Goal: Transaction & Acquisition: Purchase product/service

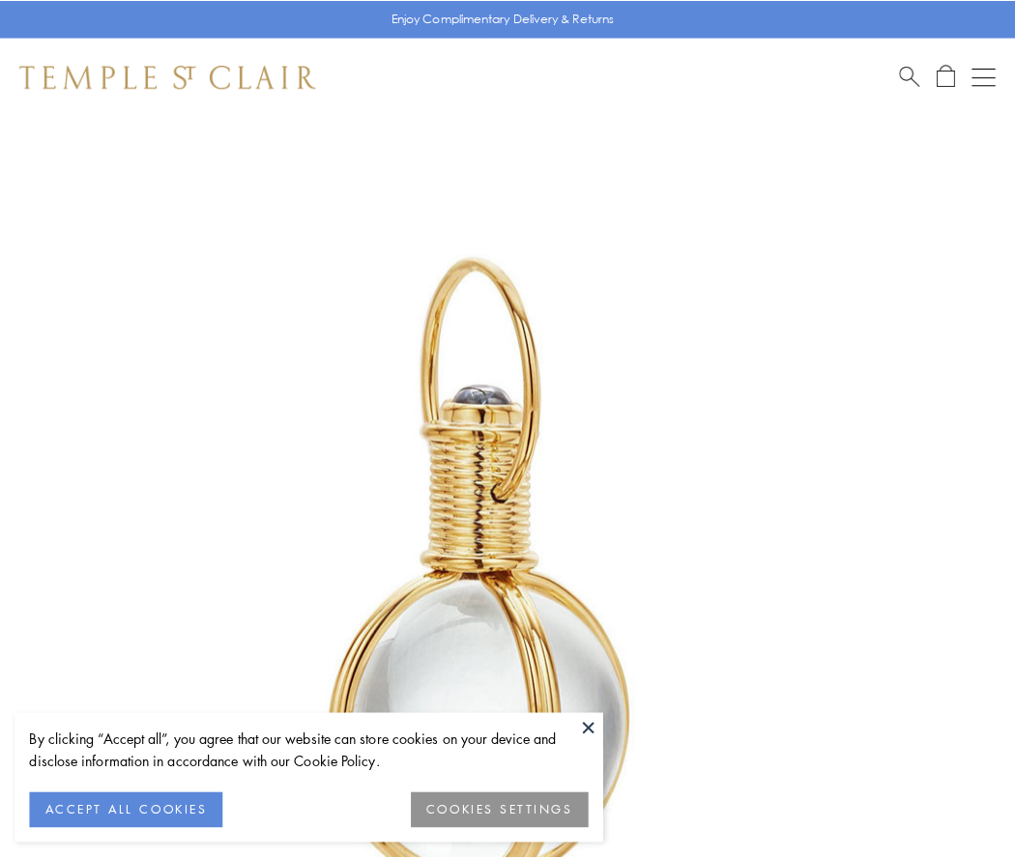
scroll to position [504, 0]
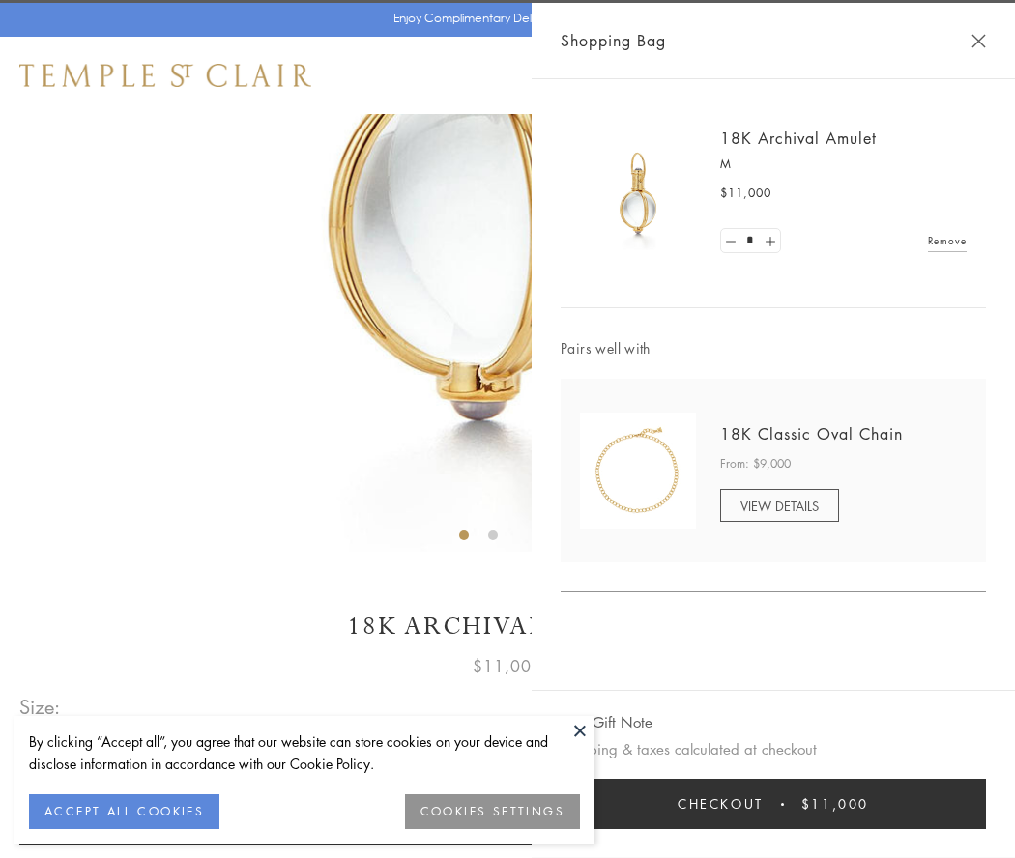
click at [773, 804] on button "Checkout $11,000" at bounding box center [773, 804] width 425 height 50
